Goal: Download file/media

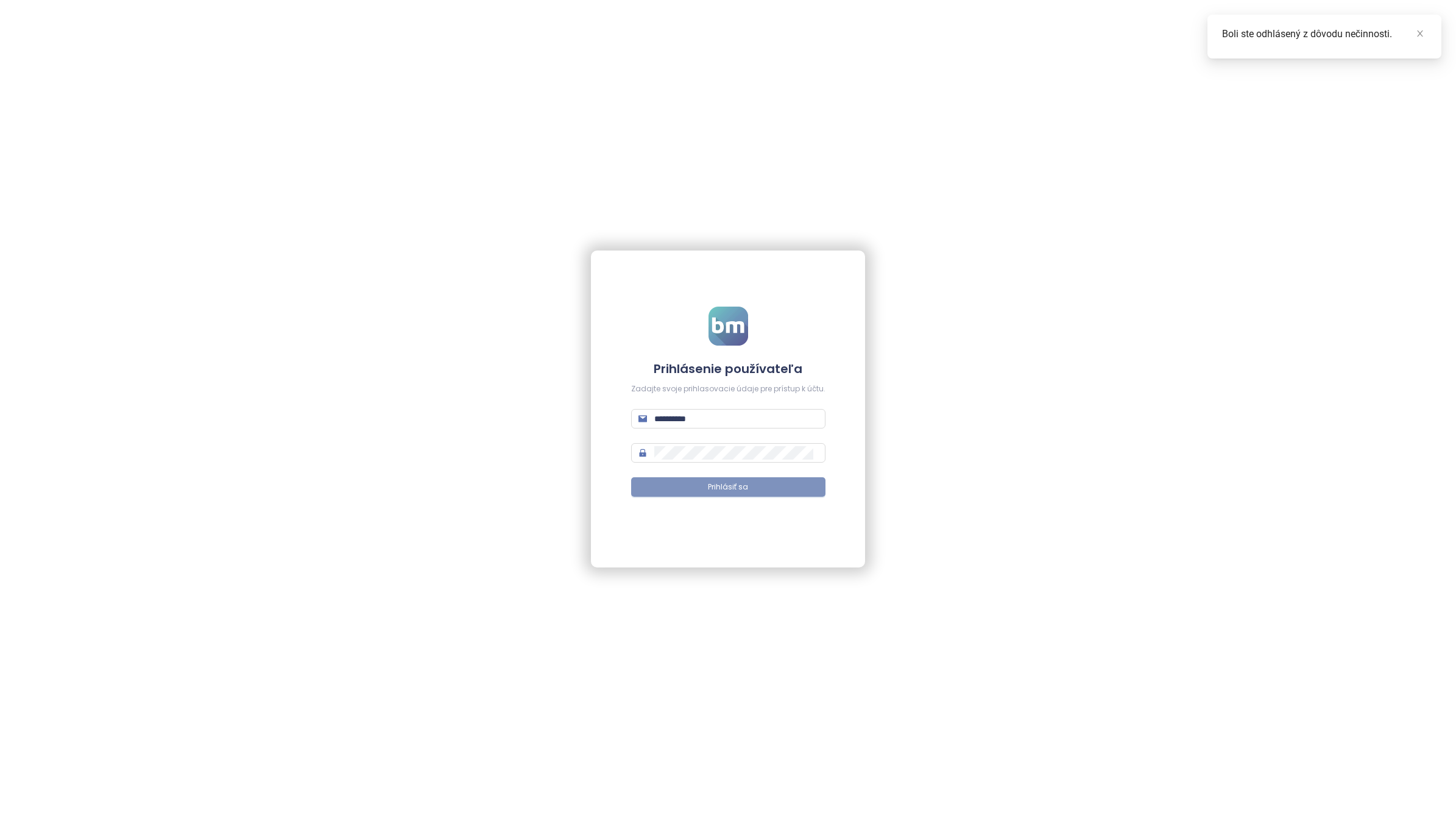
click at [732, 492] on span "Prihlásiť sa" at bounding box center [728, 487] width 40 height 11
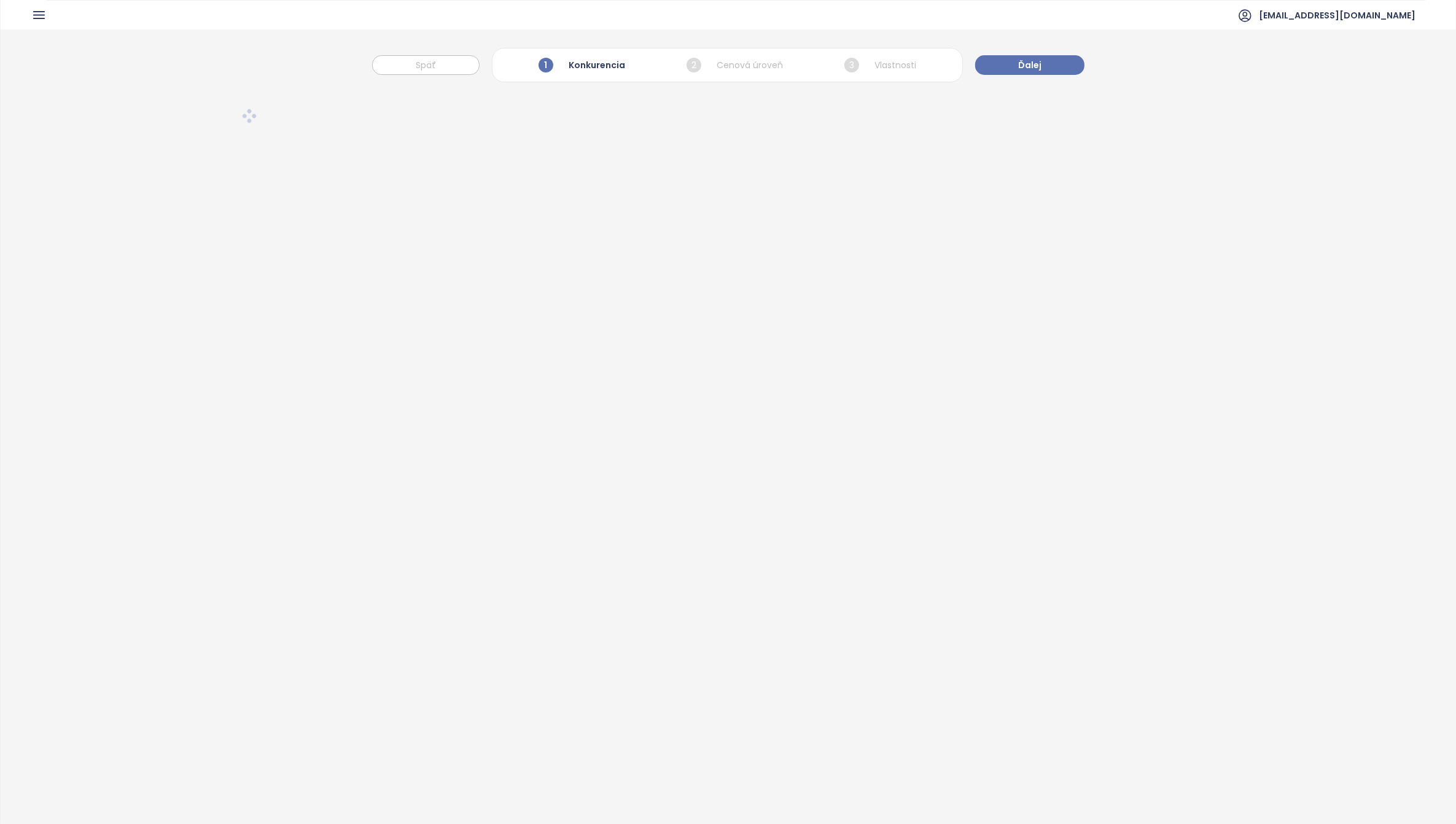
click at [39, 16] on icon "button" at bounding box center [39, 15] width 10 height 7
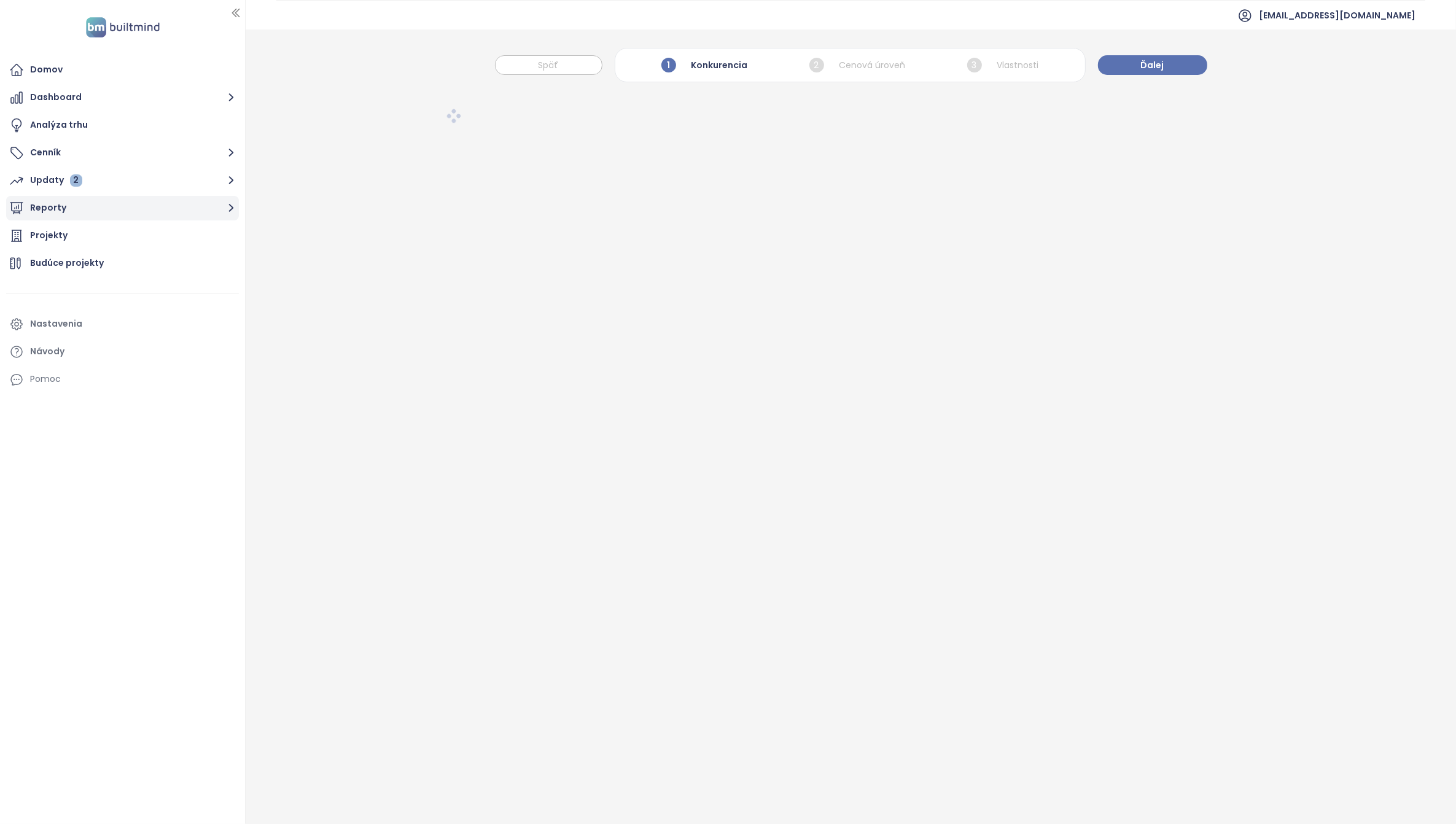
click at [68, 205] on button "Reporty" at bounding box center [122, 208] width 232 height 24
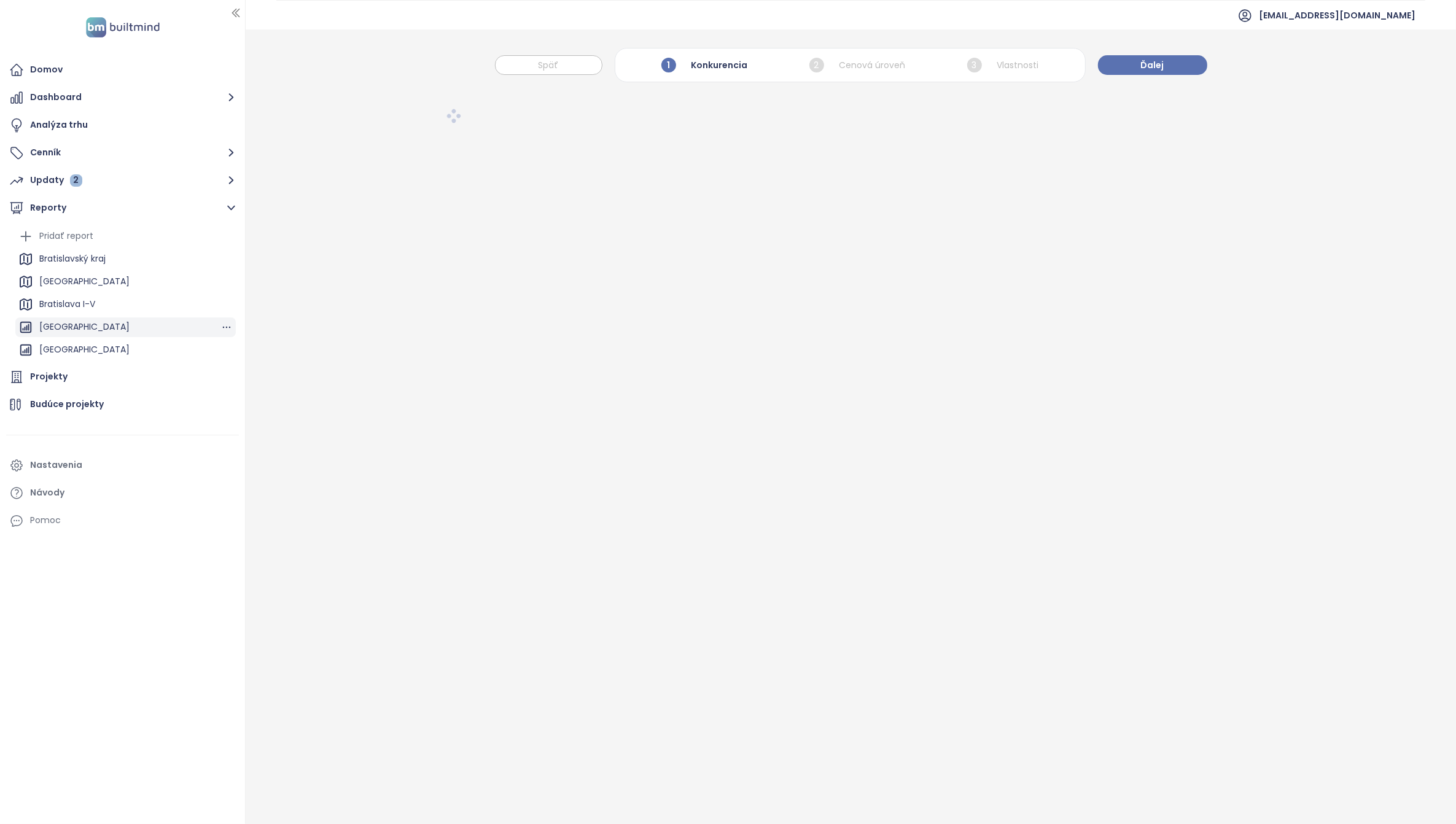
click at [81, 329] on div "[GEOGRAPHIC_DATA]" at bounding box center [84, 327] width 90 height 16
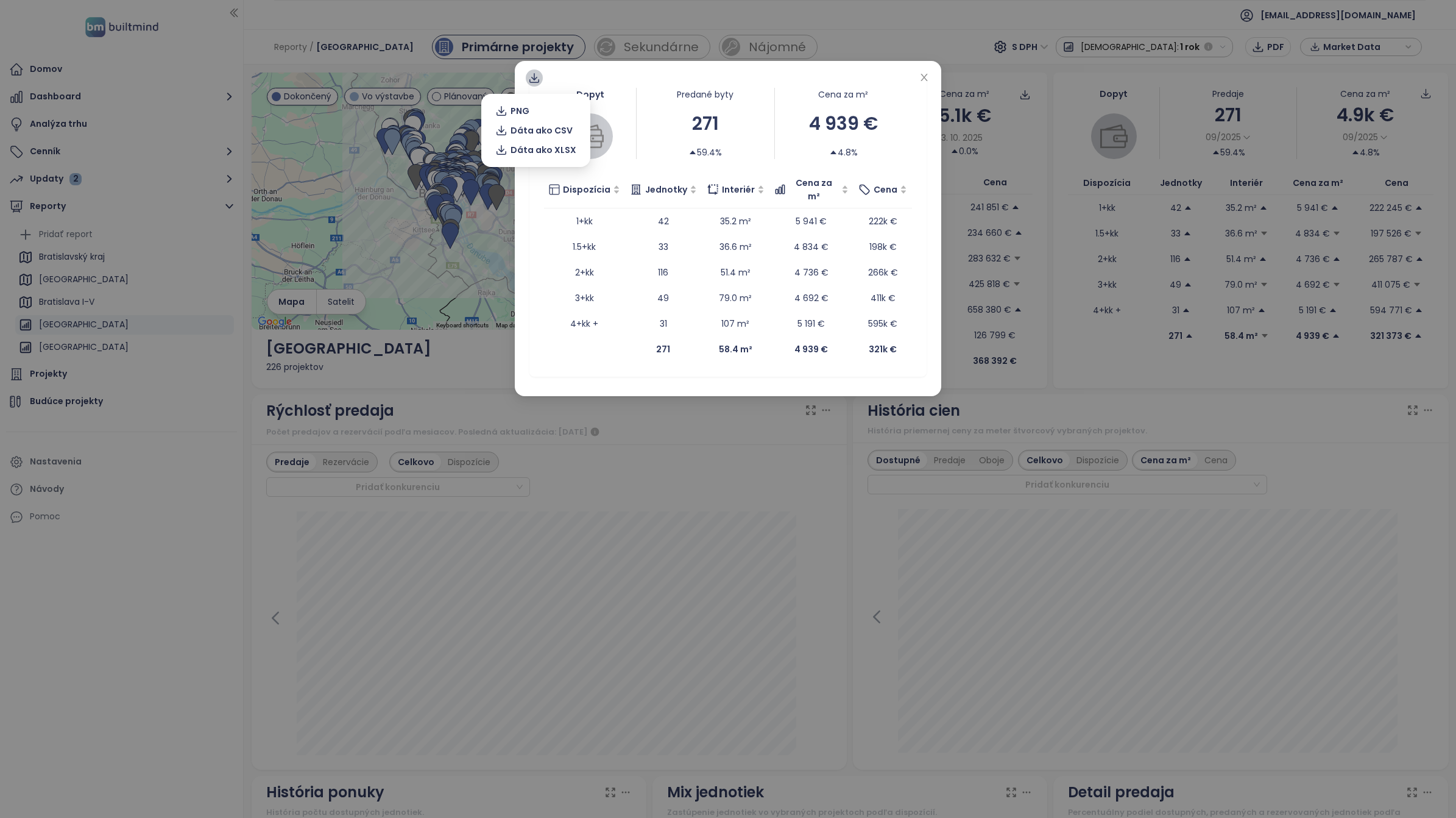
click at [532, 81] on icon at bounding box center [534, 78] width 12 height 12
click at [544, 148] on span "Dáta ako XLSX" at bounding box center [543, 150] width 66 height 13
